Goal: Task Accomplishment & Management: Manage account settings

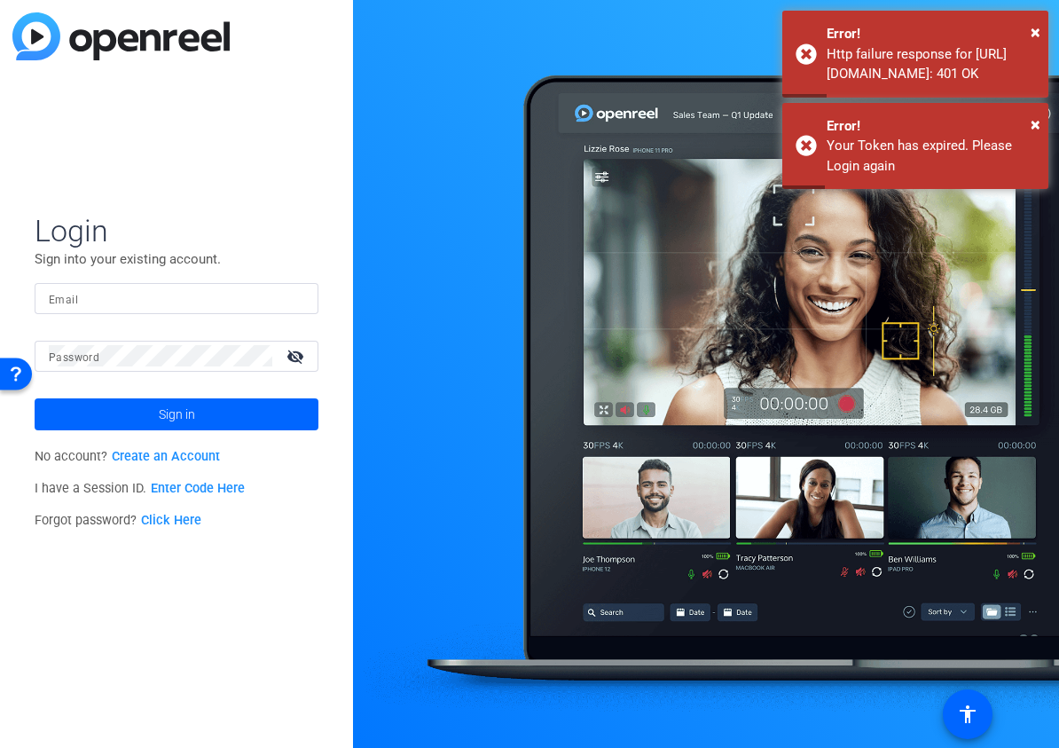
click at [206, 310] on div at bounding box center [177, 298] width 256 height 31
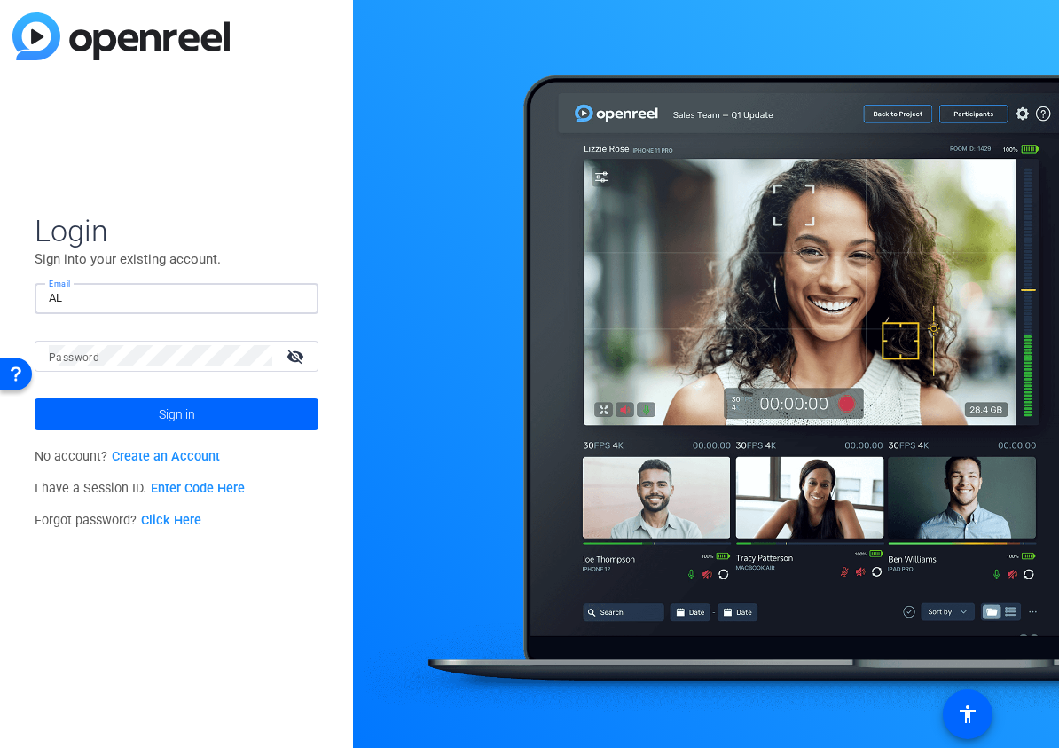
type input "[MEDICAL_DATA][EMAIL_ADDRESS][PERSON_NAME][DOMAIN_NAME]"
click at [35, 398] on button "Sign in" at bounding box center [177, 414] width 284 height 32
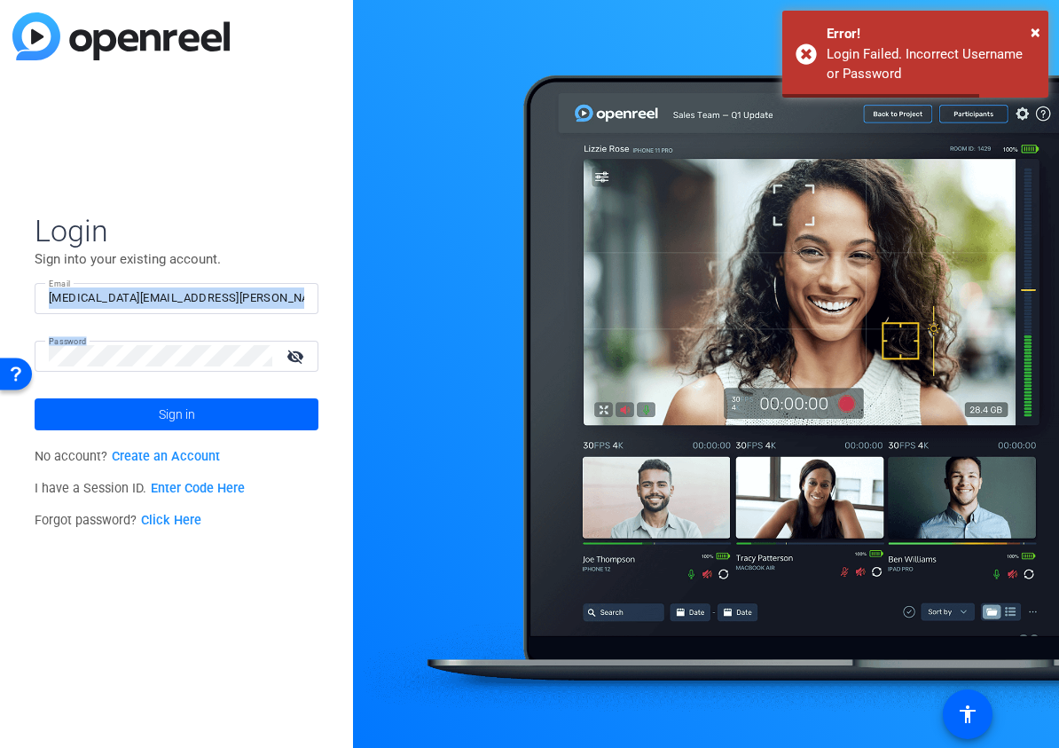
drag, startPoint x: 196, startPoint y: 367, endPoint x: 132, endPoint y: 303, distance: 91.0
click at [146, 317] on form "Login Sign into your existing account. Email [MEDICAL_DATA][EMAIL_ADDRESS][PERS…" at bounding box center [177, 321] width 284 height 218
drag, startPoint x: 127, startPoint y: 373, endPoint x: 174, endPoint y: 373, distance: 47.0
click at [127, 373] on mat-form-field "Password visibility_off" at bounding box center [177, 370] width 284 height 58
click at [0, 358] on html "Press Option+1 for screen-reader mode, Option+0 to cancel Accessibility Screen-…" at bounding box center [529, 374] width 1059 height 748
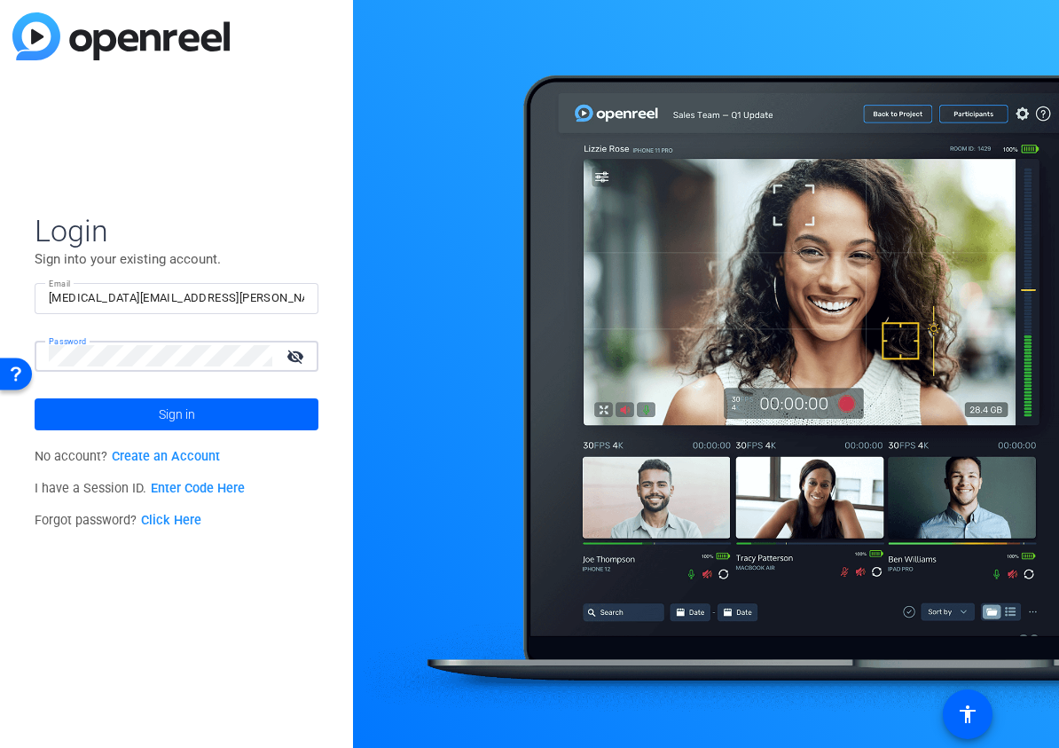
click at [35, 398] on button "Sign in" at bounding box center [177, 414] width 284 height 32
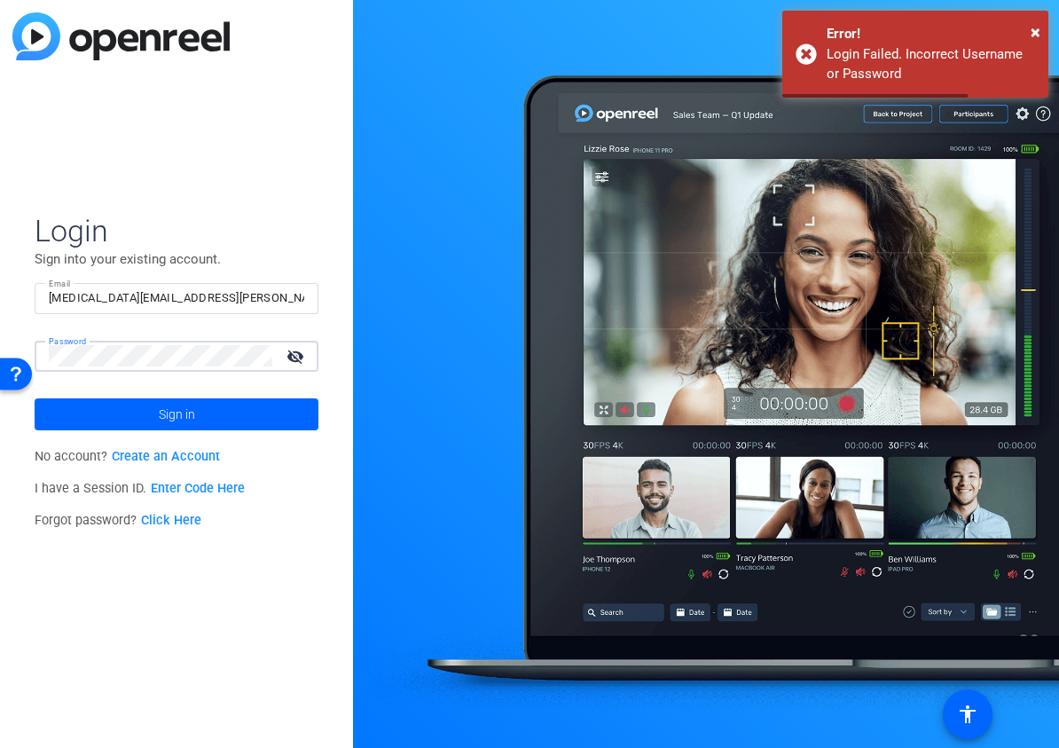
click at [0, 338] on html "Accessibility Screen-Reader Guide, Feedback, and Issue Reporting | New window L…" at bounding box center [529, 374] width 1059 height 748
click at [35, 398] on button "Sign in" at bounding box center [177, 414] width 284 height 32
click at [303, 361] on mat-icon "visibility_off" at bounding box center [297, 356] width 43 height 26
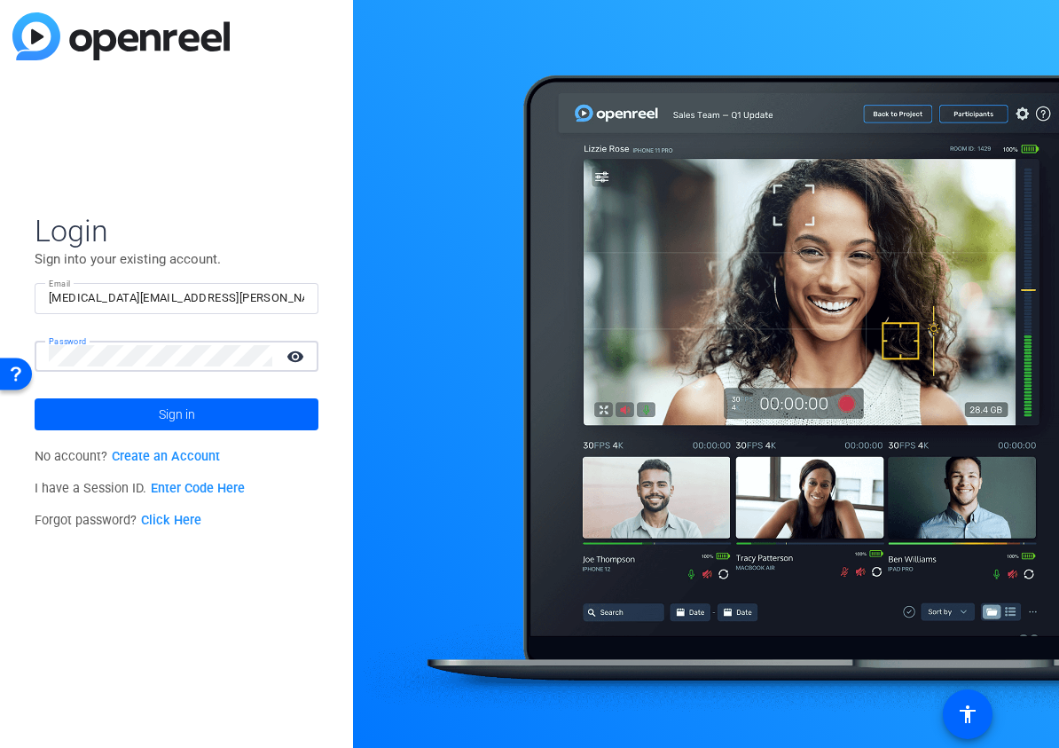
click at [35, 398] on button "Sign in" at bounding box center [177, 414] width 284 height 32
click at [145, 413] on span at bounding box center [177, 414] width 284 height 43
click at [191, 520] on link "Click Here" at bounding box center [171, 520] width 60 height 15
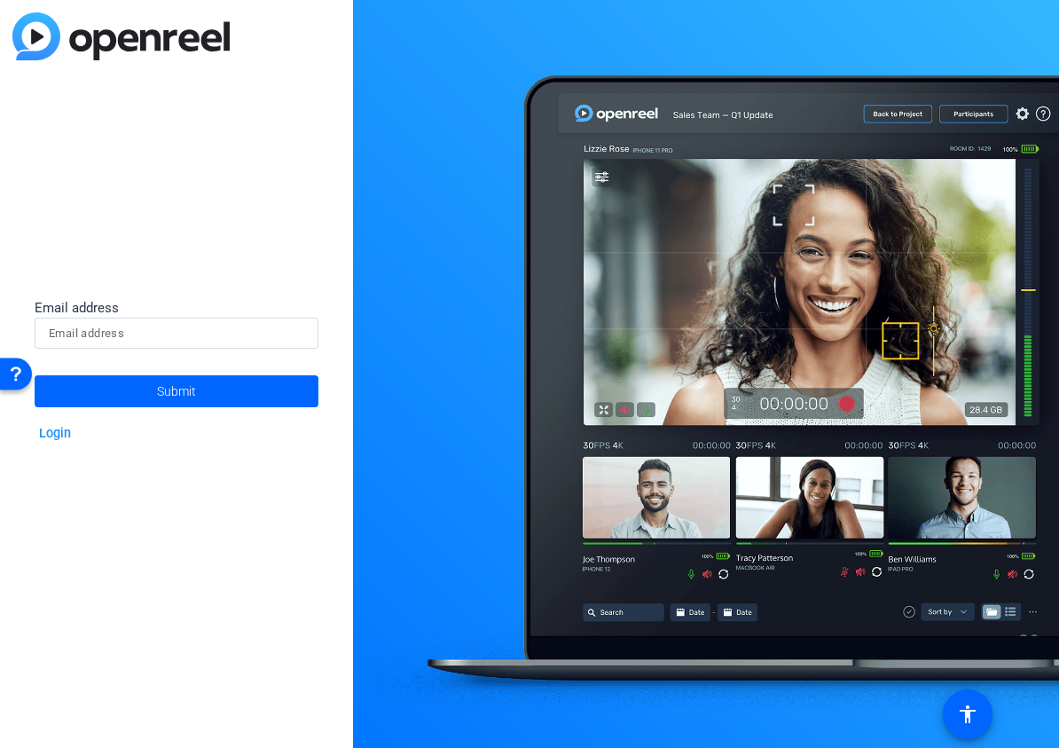
click at [196, 346] on div at bounding box center [177, 333] width 256 height 31
